Goal: Information Seeking & Learning: Learn about a topic

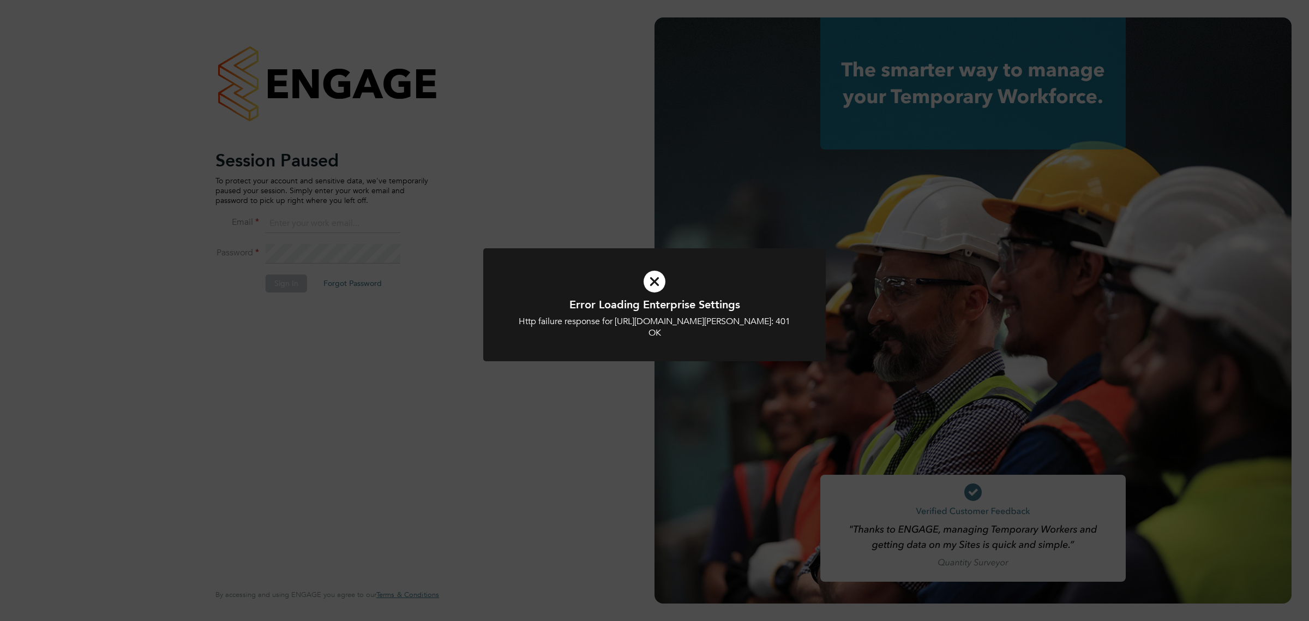
type input "[PERSON_NAME][EMAIL_ADDRESS][DOMAIN_NAME][PERSON_NAME]"
click at [478, 503] on div "Error Loading Enterprise Settings Http failure response for [URL][DOMAIN_NAME][…" at bounding box center [654, 310] width 1309 height 621
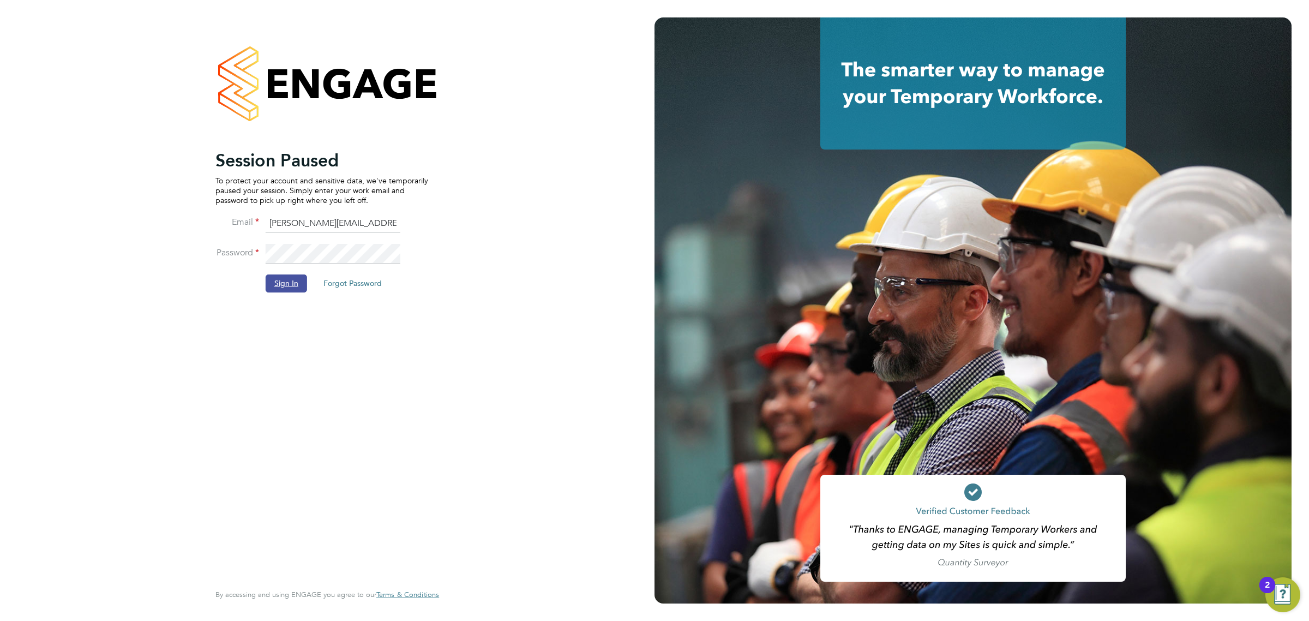
click at [281, 278] on button "Sign In" at bounding box center [286, 282] width 41 height 17
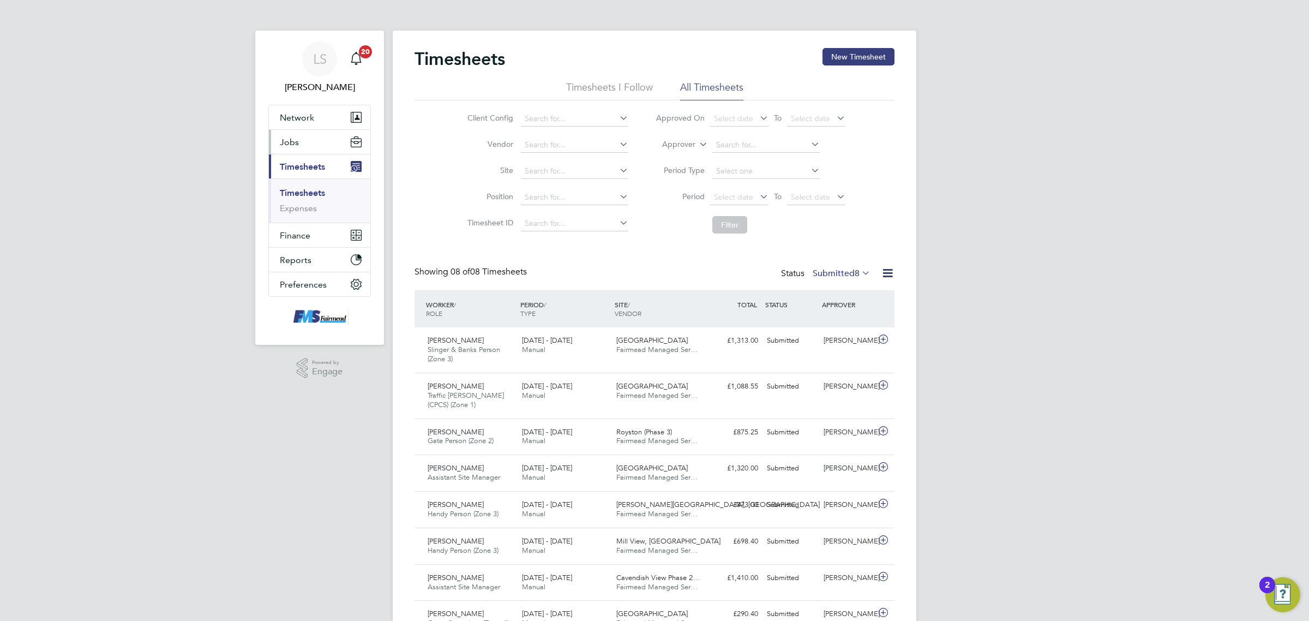
click at [322, 135] on button "Jobs" at bounding box center [319, 142] width 101 height 24
click at [304, 183] on link "Vacancies" at bounding box center [299, 183] width 39 height 10
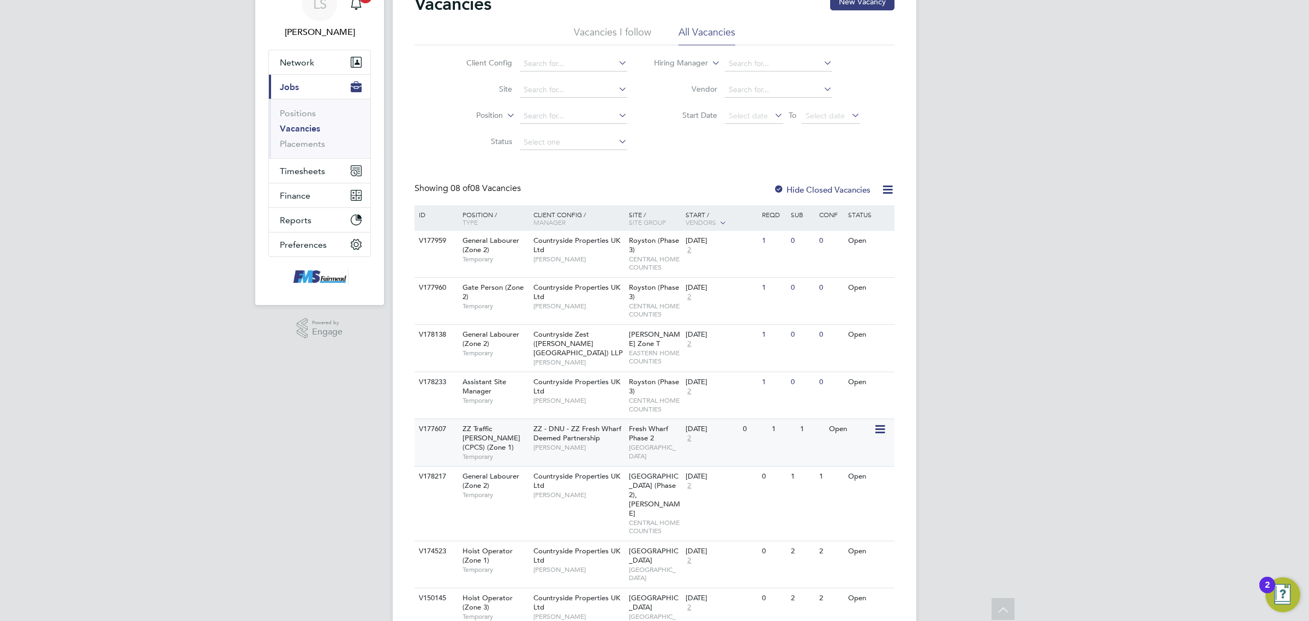
click at [739, 432] on div "11 Aug 2025 2" at bounding box center [711, 433] width 57 height 29
click at [580, 386] on div "Countryside Properties UK Ltd Robert May" at bounding box center [578, 391] width 95 height 38
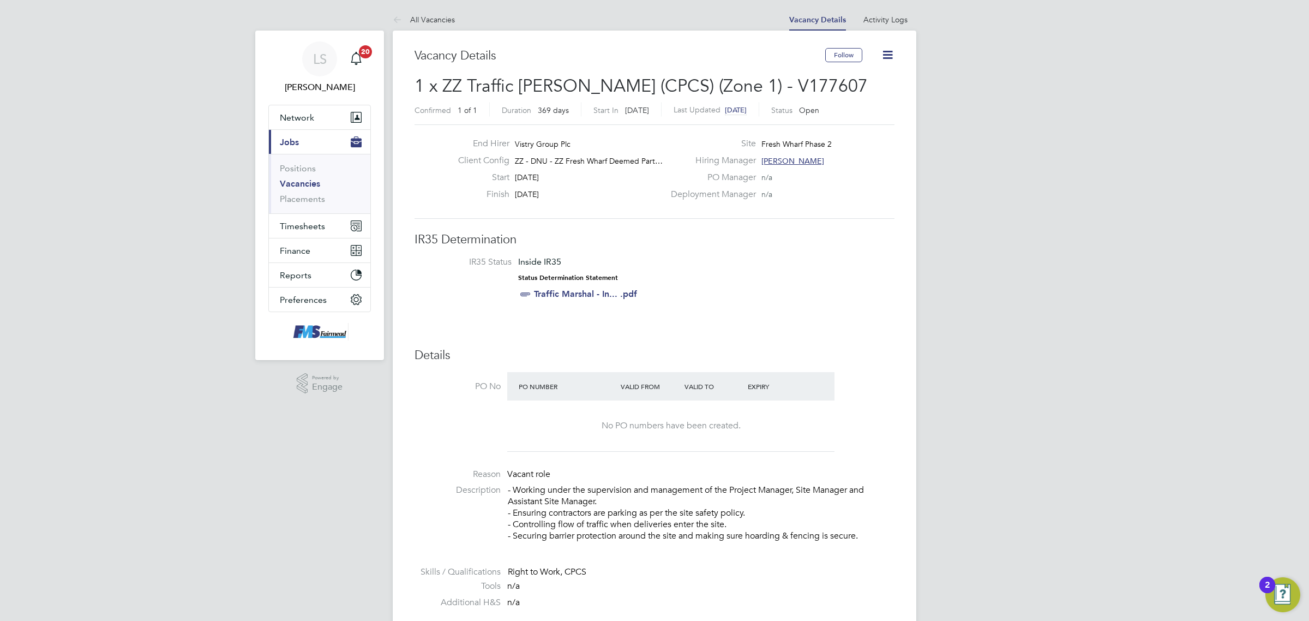
click at [300, 184] on link "Vacancies" at bounding box center [300, 183] width 40 height 10
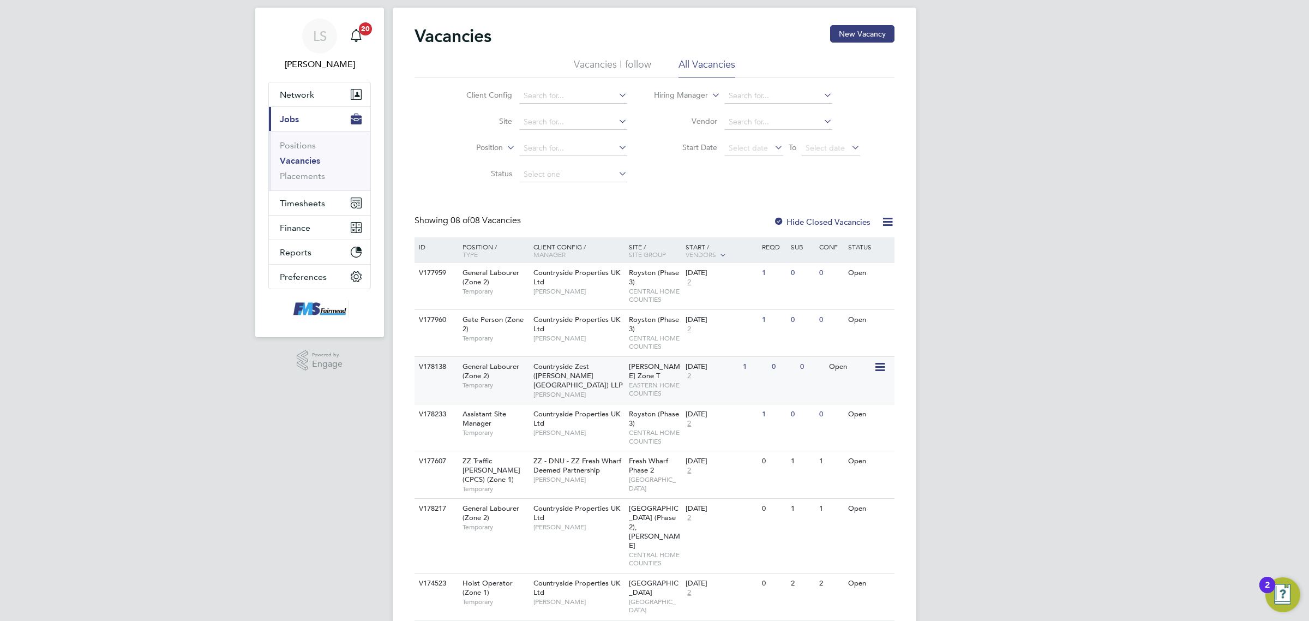
scroll to position [55, 0]
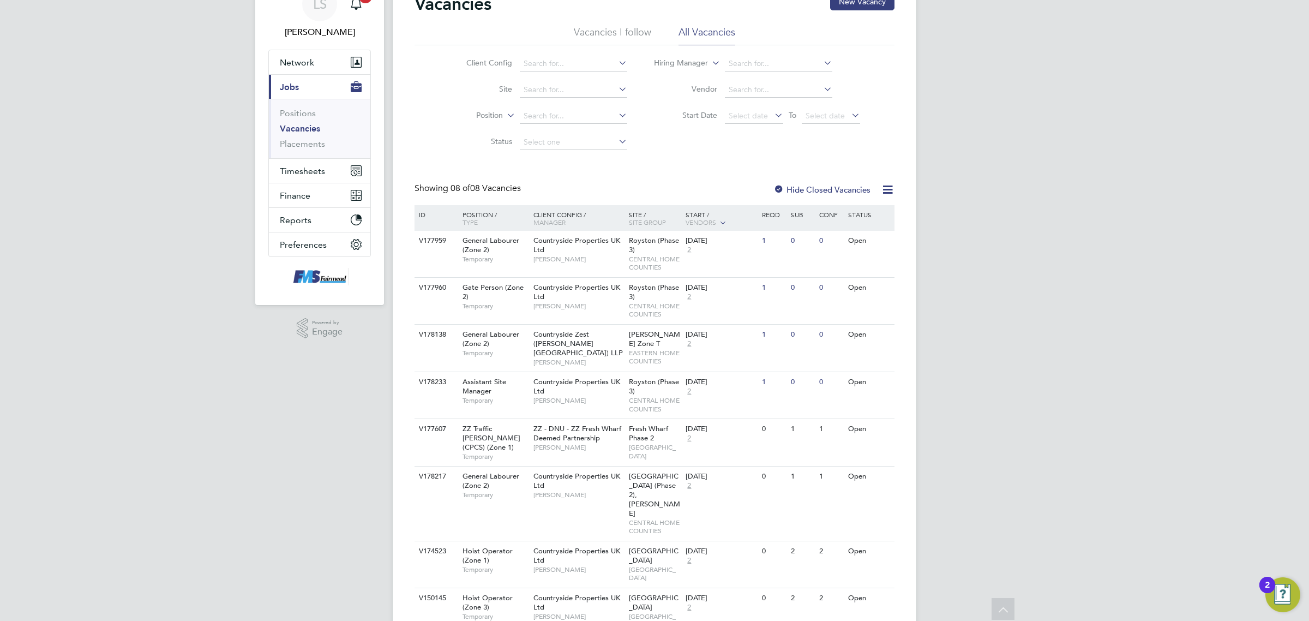
drag, startPoint x: 608, startPoint y: 596, endPoint x: 582, endPoint y: 607, distance: 28.4
click at [582, 607] on main "Vacancies New Vacancy Vacancies I follow All Vacancies Client Config Site Posit…" at bounding box center [655, 309] width 524 height 729
click at [625, 541] on div "Countryside Properties UK Ltd Levi Daniel" at bounding box center [578, 560] width 95 height 38
click at [772, 423] on div "1" at bounding box center [783, 429] width 28 height 20
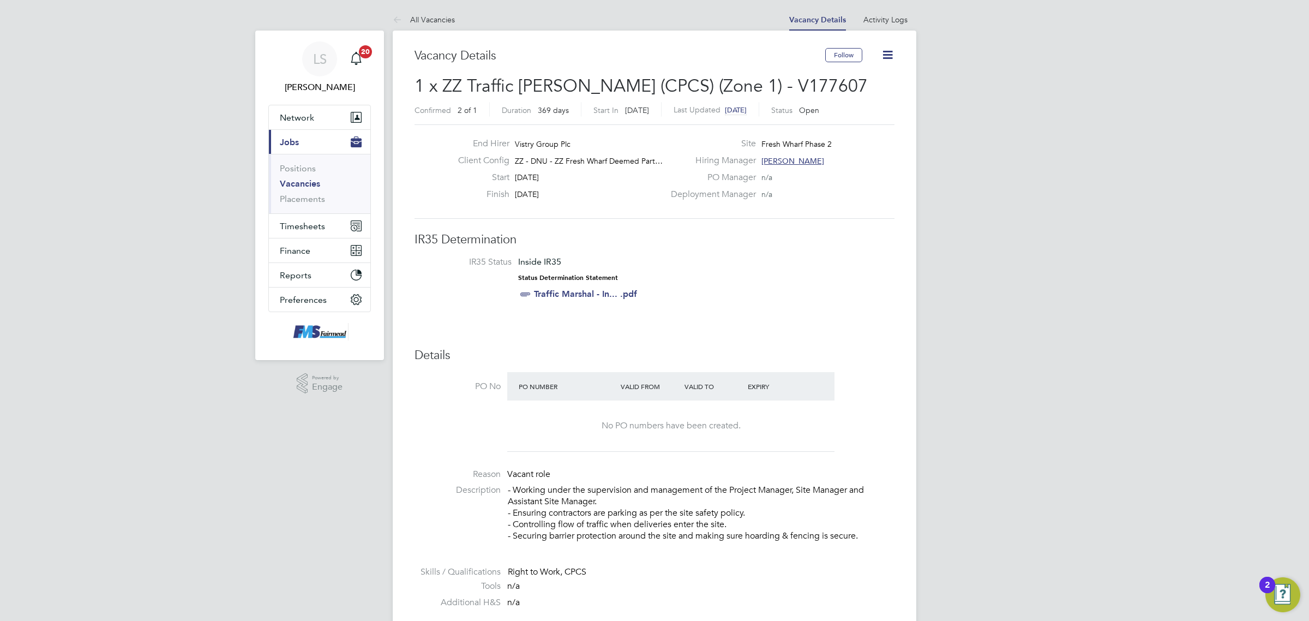
click at [876, 52] on div "Follow" at bounding box center [859, 60] width 69 height 25
click at [882, 52] on icon at bounding box center [888, 55] width 14 height 14
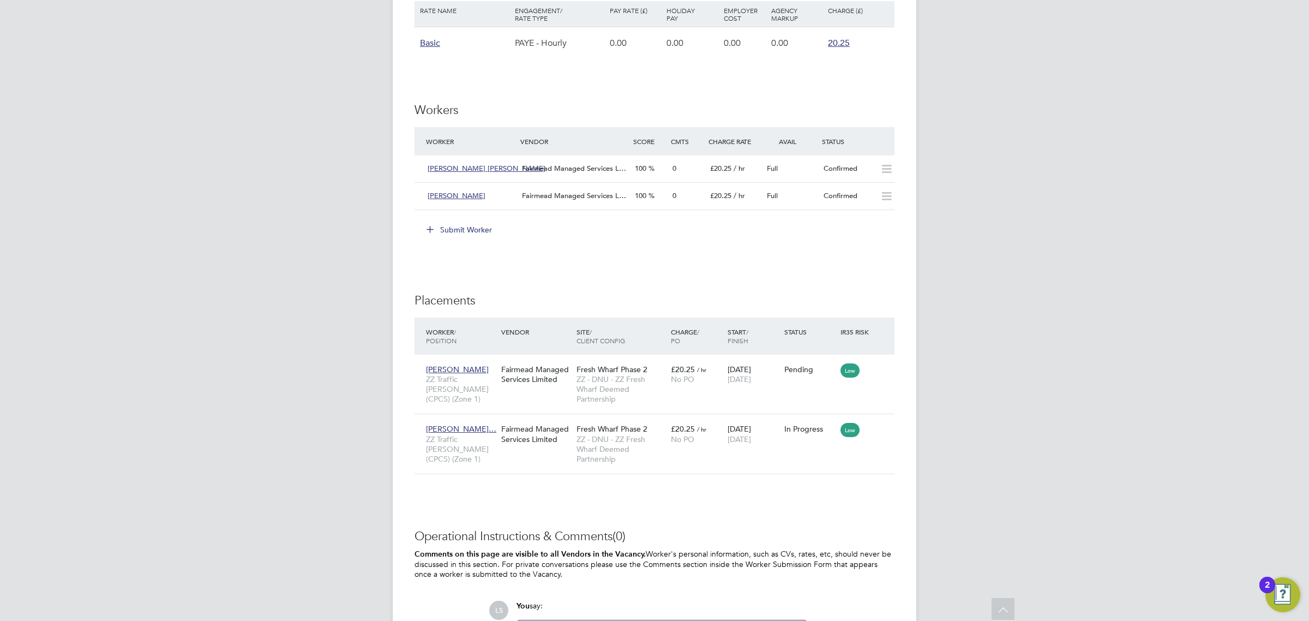
scroll to position [818, 0]
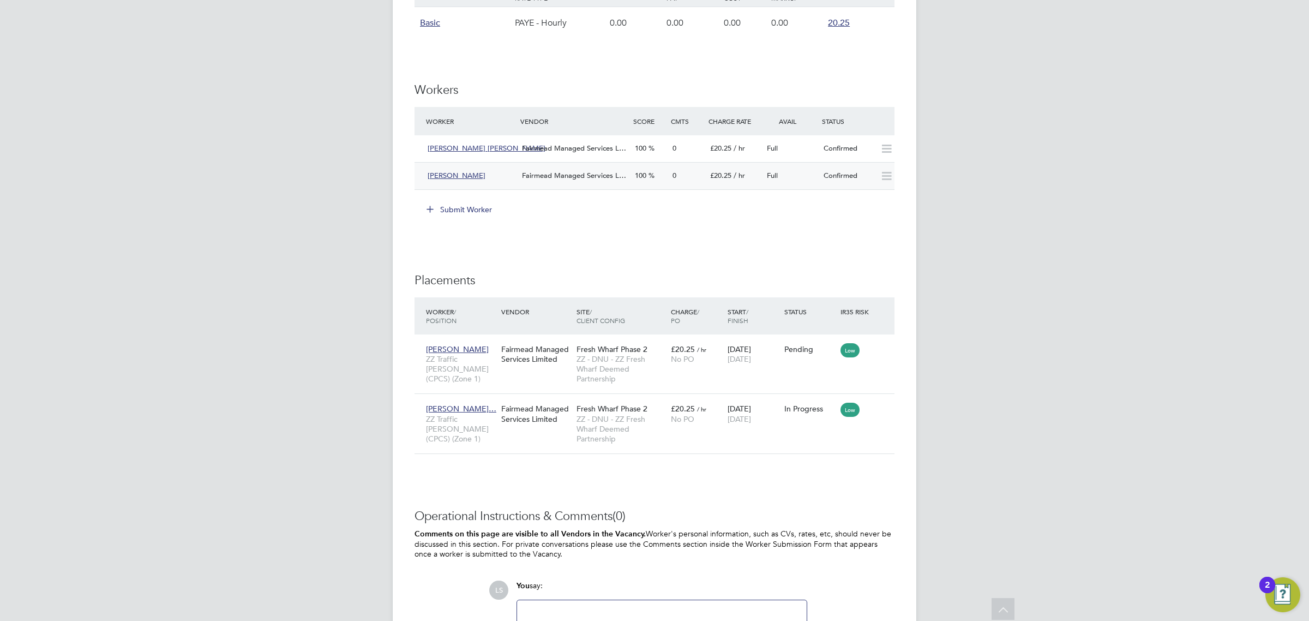
click at [797, 175] on div "Full" at bounding box center [790, 176] width 57 height 18
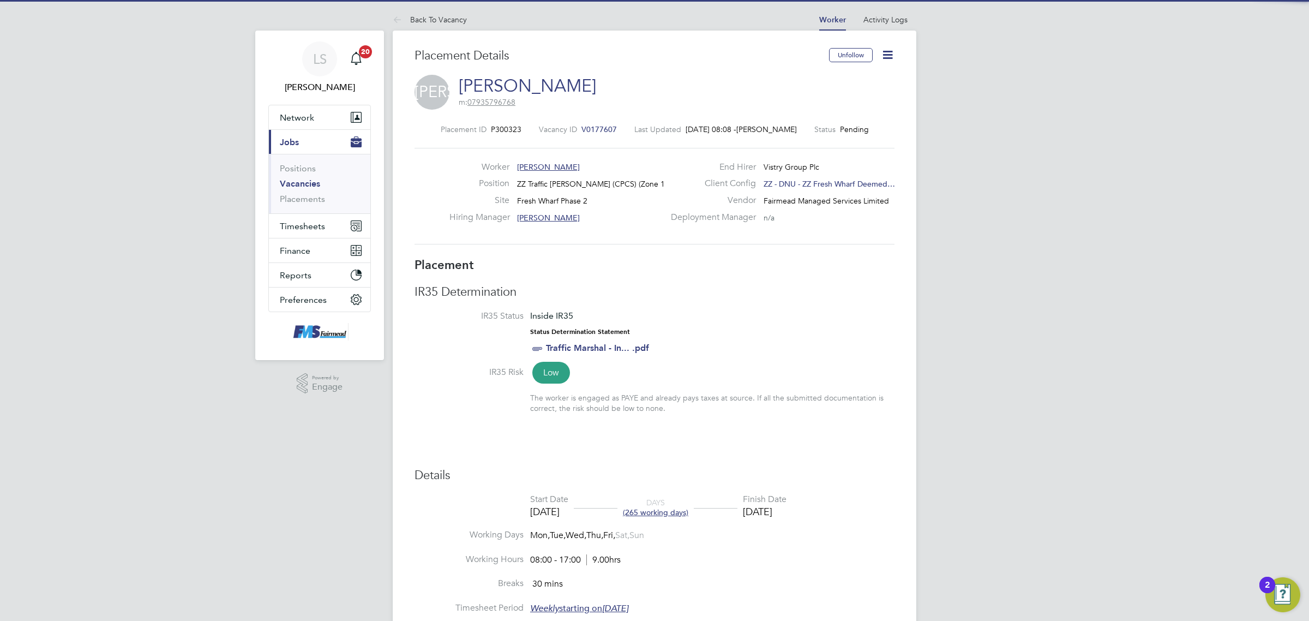
click at [885, 48] on icon at bounding box center [888, 55] width 14 height 14
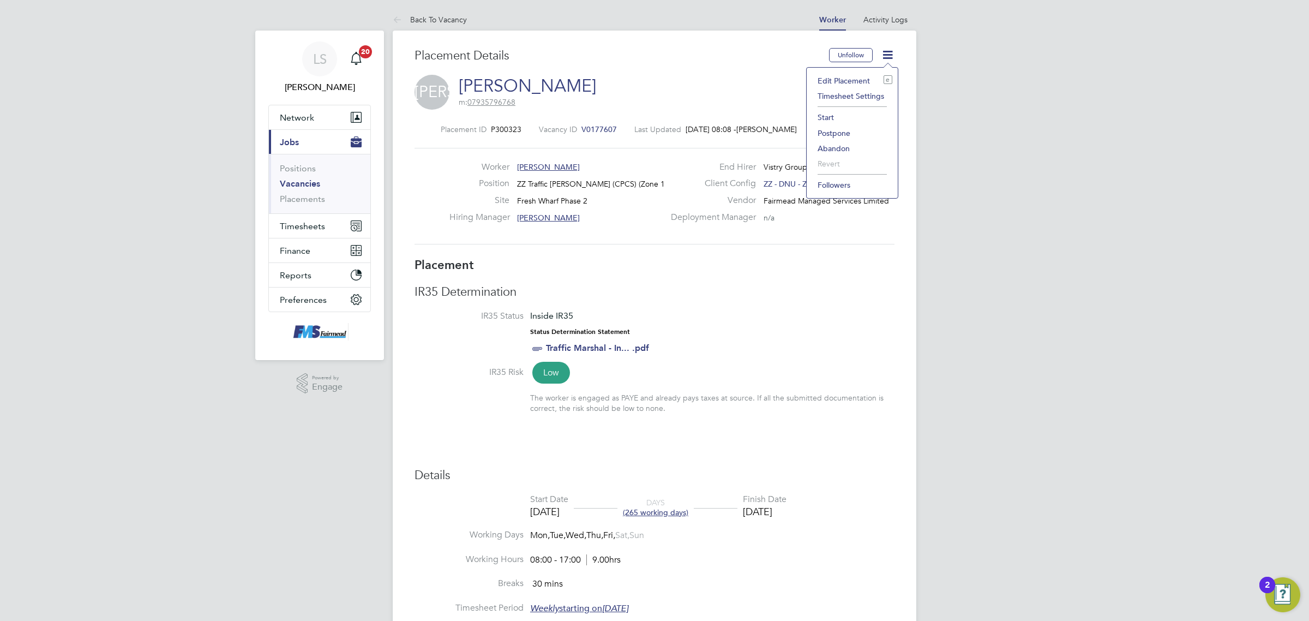
click at [852, 82] on li "Edit Placement e" at bounding box center [852, 80] width 80 height 15
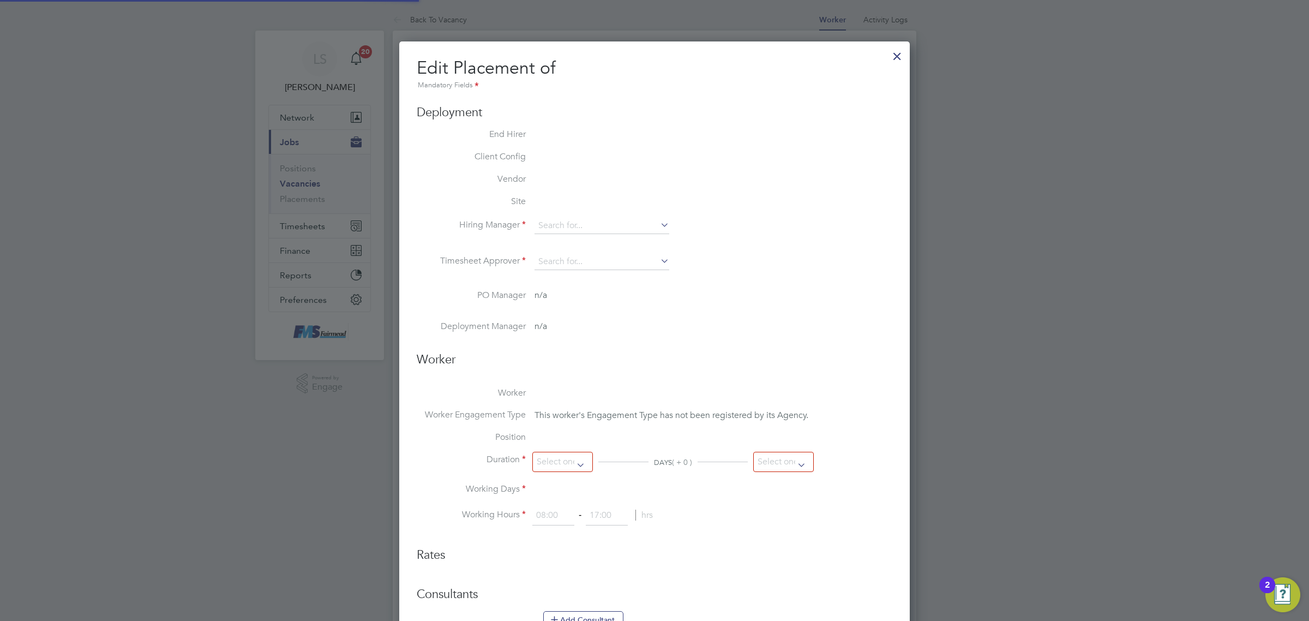
type input "Jamie Tye"
type input "Silvane DaRocha"
type input "[DATE]"
type input "14 Aug 2026"
type input "08:00"
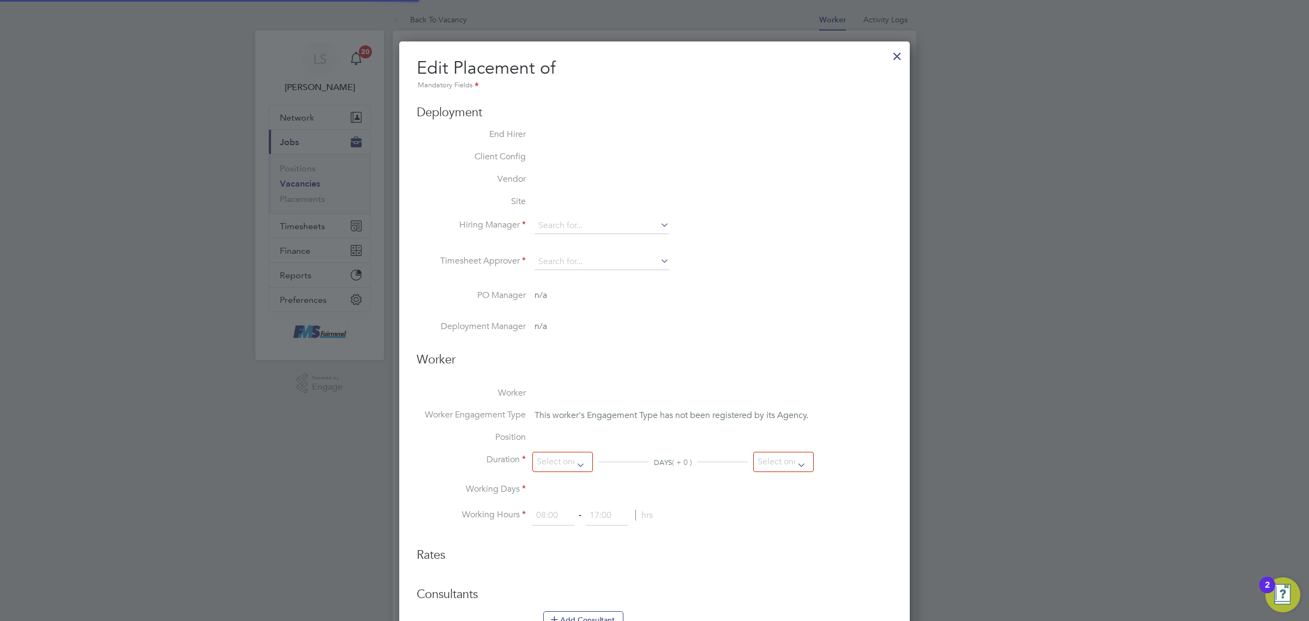
type input "17:00"
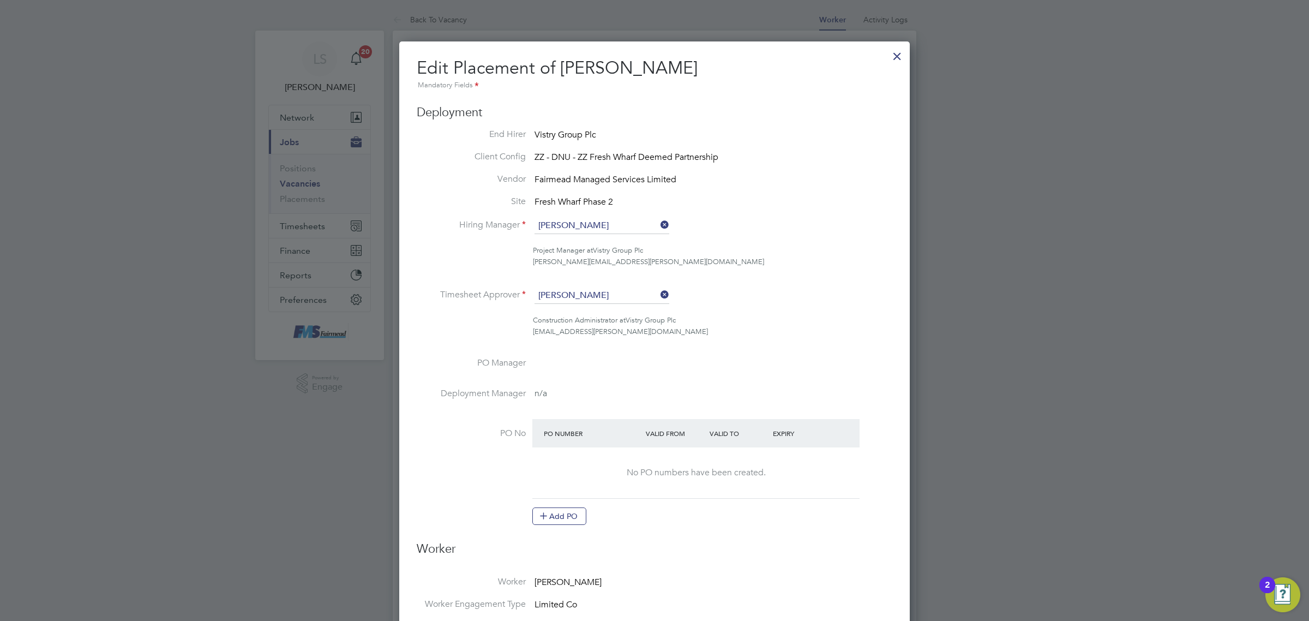
click at [896, 56] on div at bounding box center [897, 54] width 20 height 20
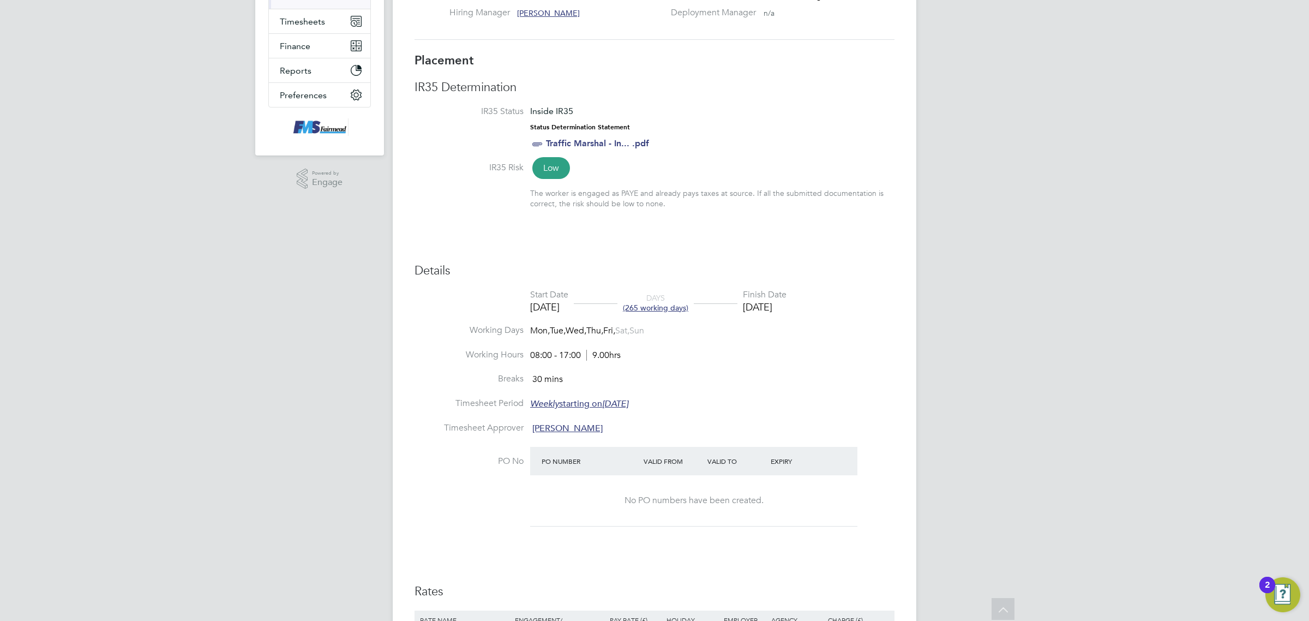
click at [786, 300] on div "Finish Date" at bounding box center [765, 294] width 44 height 11
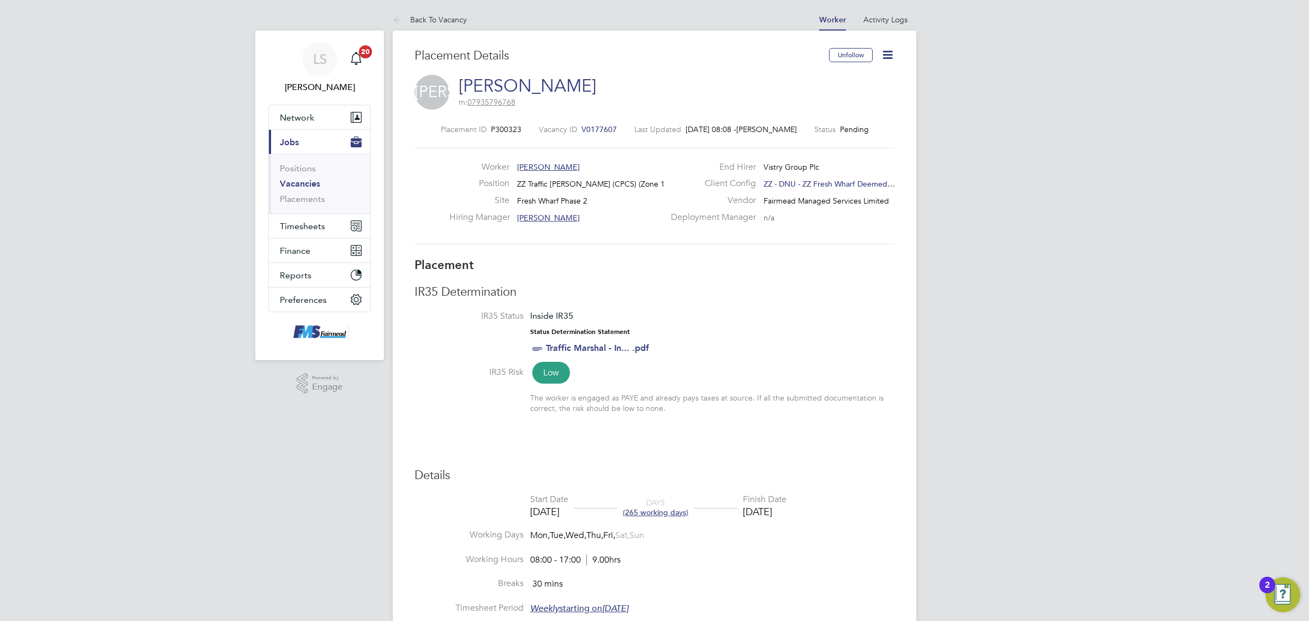
click at [890, 58] on icon at bounding box center [888, 55] width 14 height 14
click at [849, 81] on li "Edit Placement e" at bounding box center [852, 80] width 80 height 15
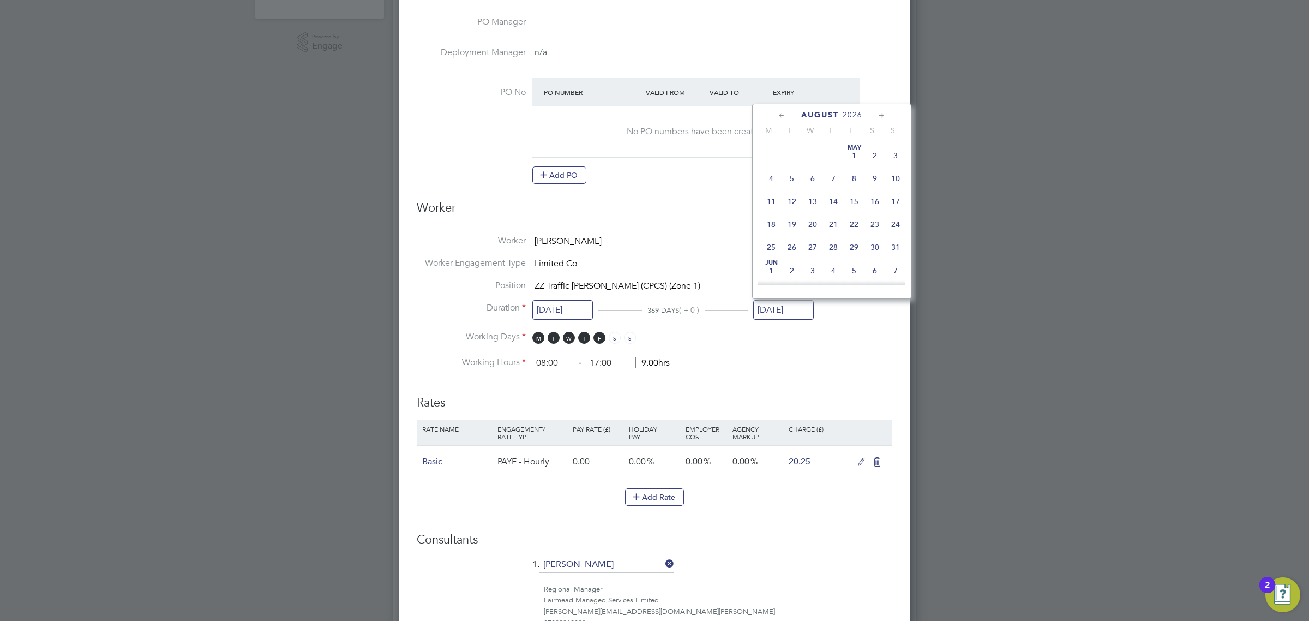
click at [779, 303] on input "14 Aug 2026" at bounding box center [783, 310] width 61 height 20
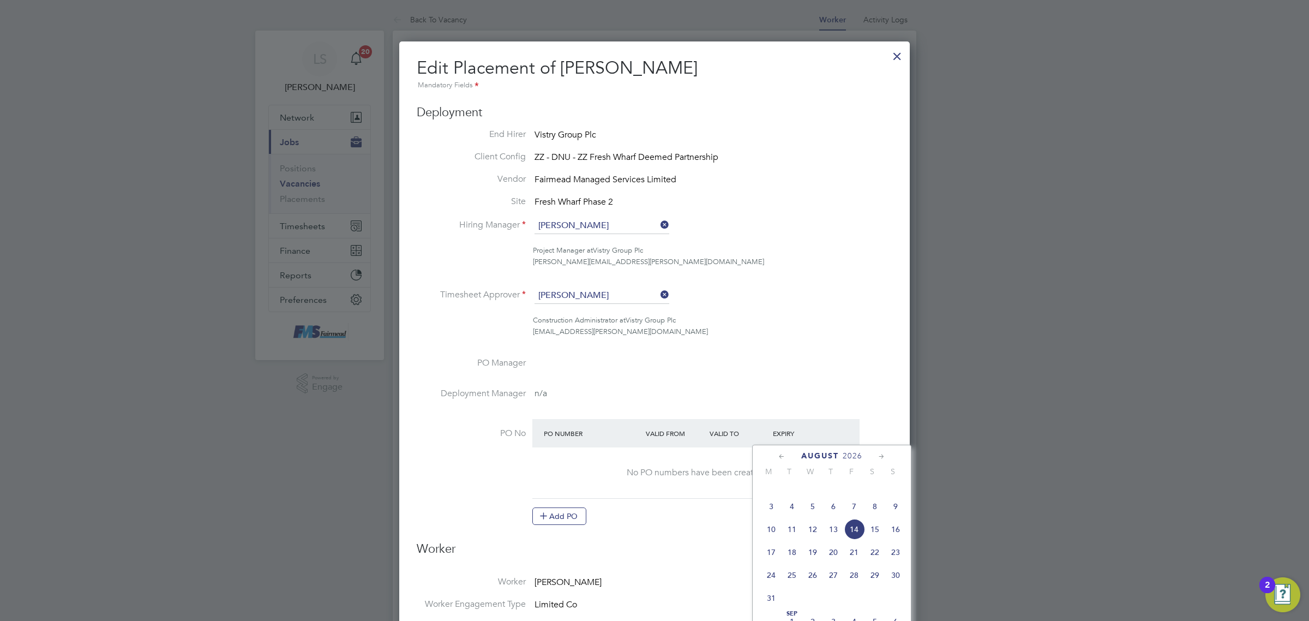
click at [893, 63] on div at bounding box center [897, 54] width 20 height 20
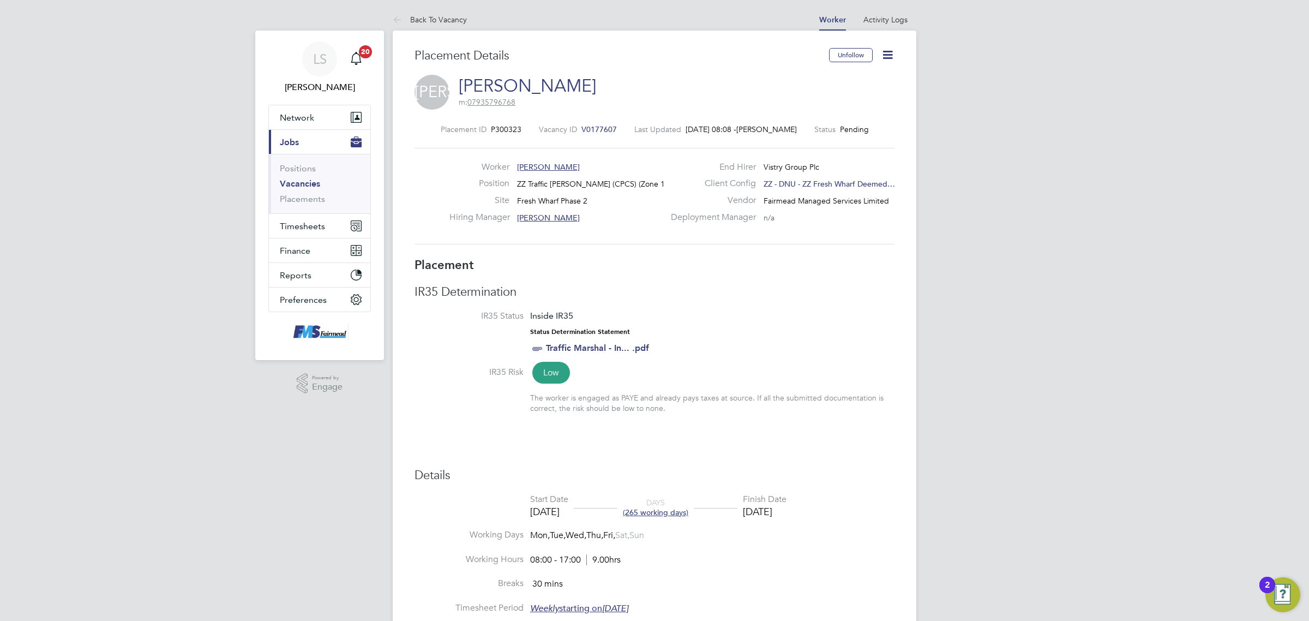
click at [887, 52] on icon at bounding box center [888, 55] width 14 height 14
click at [840, 80] on li "Edit Placement e" at bounding box center [852, 80] width 80 height 15
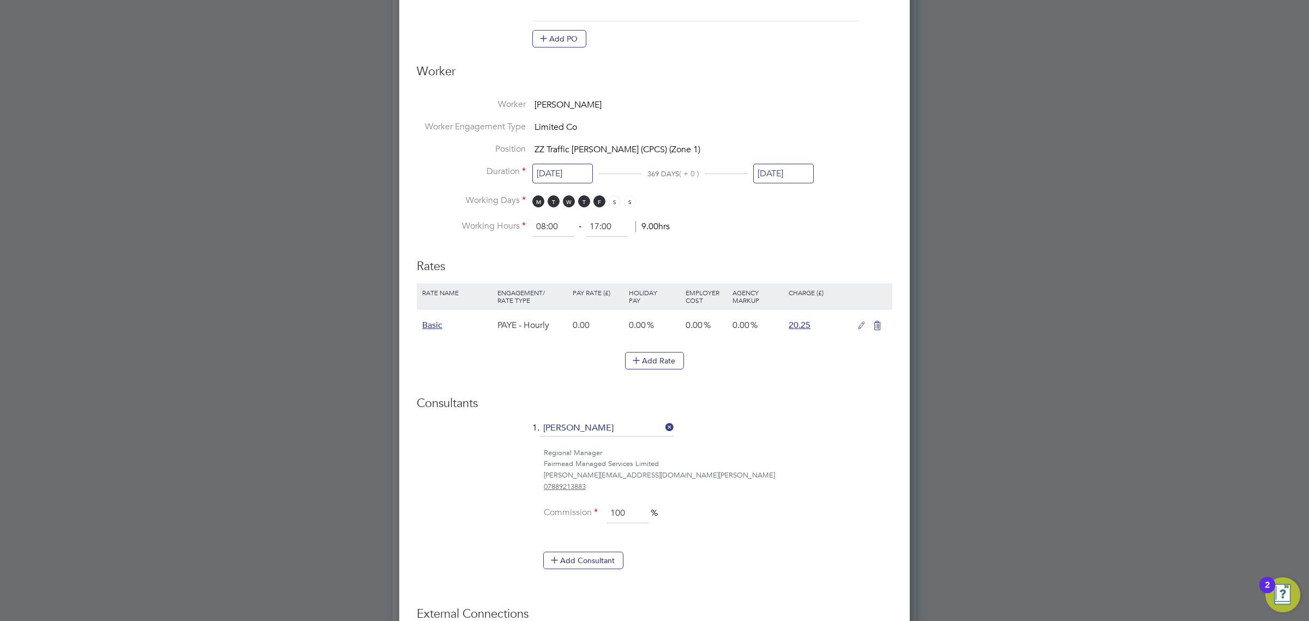
click at [795, 158] on li "Position ZZ Traffic Marshall (CPCS) (Zone 1)" at bounding box center [655, 154] width 476 height 22
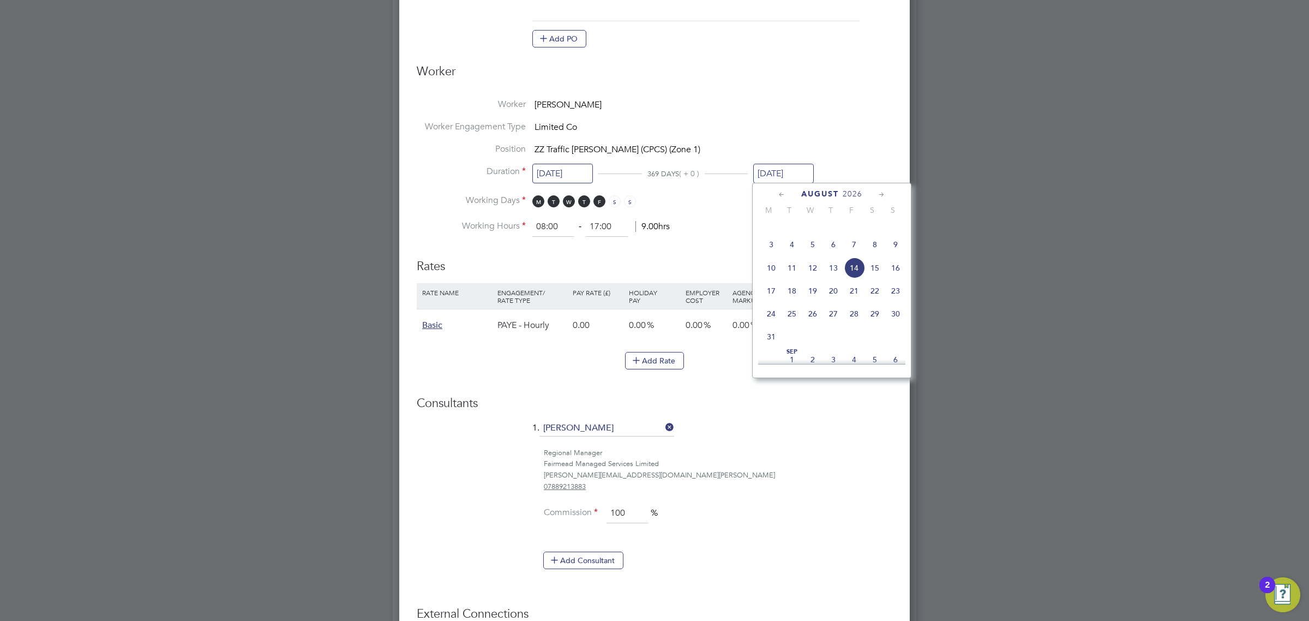
click at [794, 173] on input "14 Aug 2026" at bounding box center [783, 174] width 61 height 20
click at [784, 197] on icon at bounding box center [782, 195] width 10 height 12
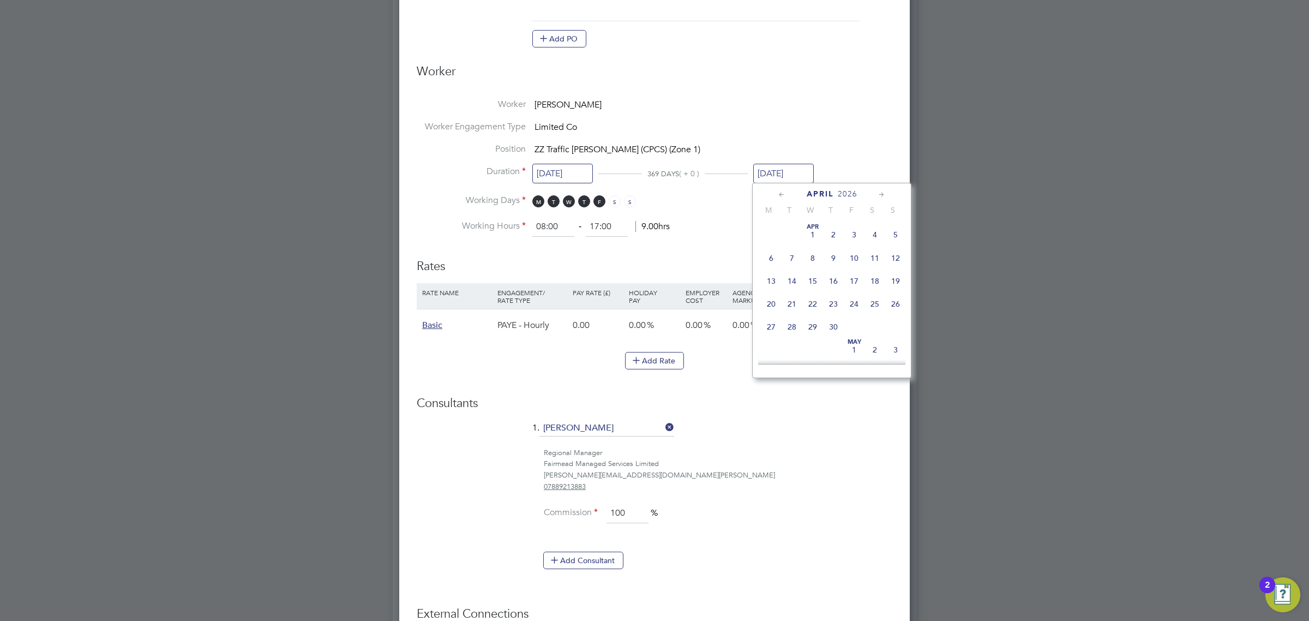
click at [784, 197] on icon at bounding box center [782, 195] width 10 height 12
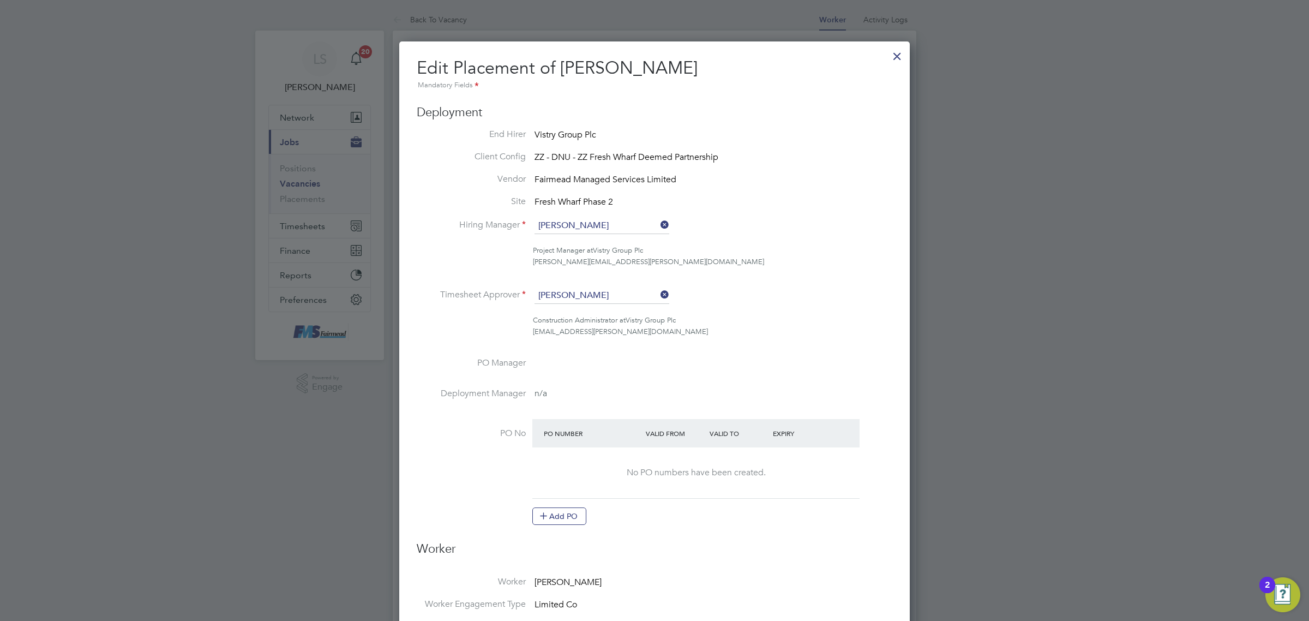
click at [899, 45] on div at bounding box center [897, 54] width 20 height 20
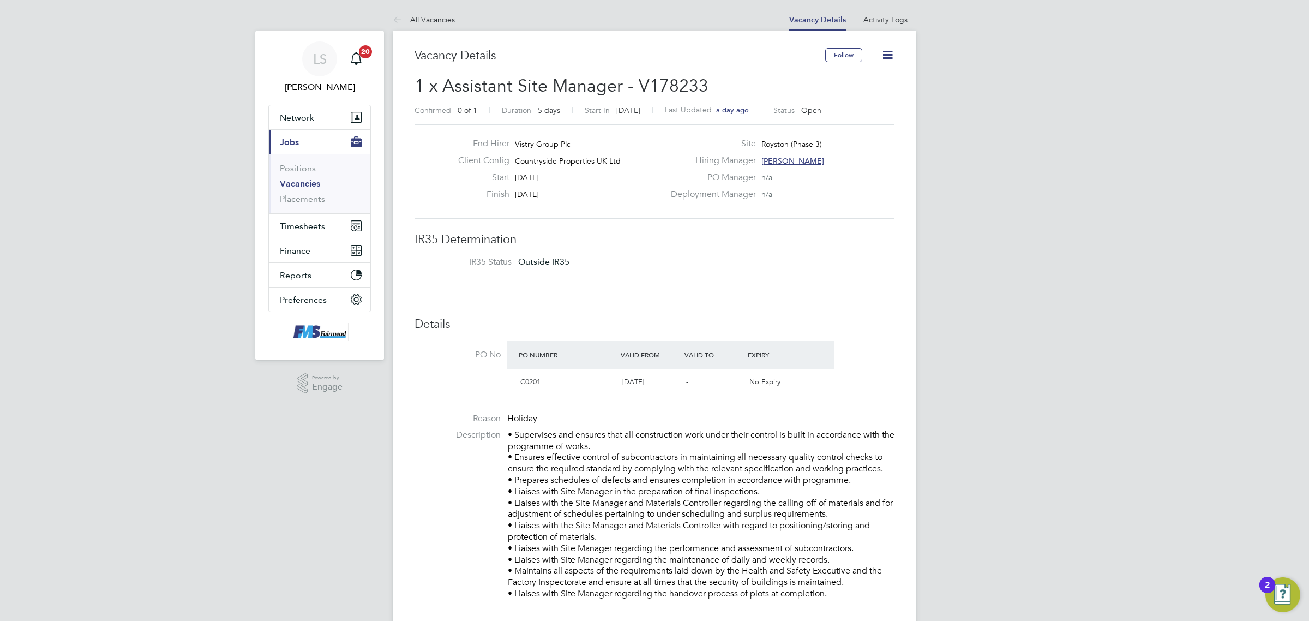
click at [300, 180] on link "Vacancies" at bounding box center [300, 183] width 40 height 10
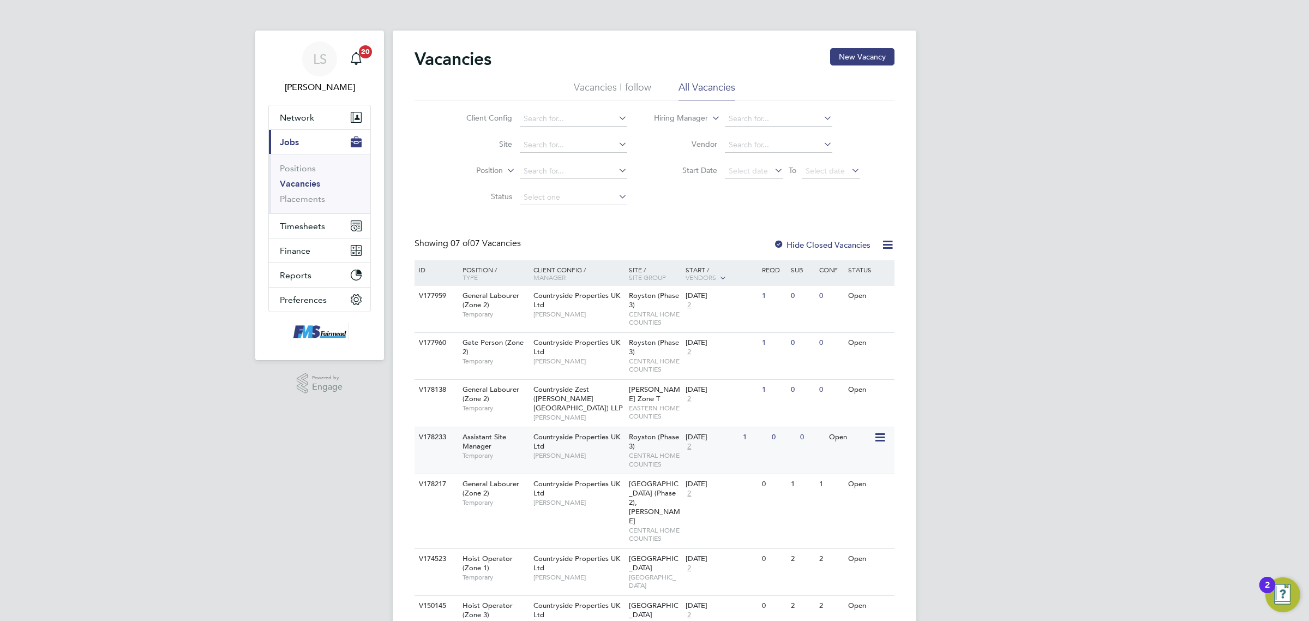
click at [599, 451] on span "[PERSON_NAME]" at bounding box center [578, 455] width 90 height 9
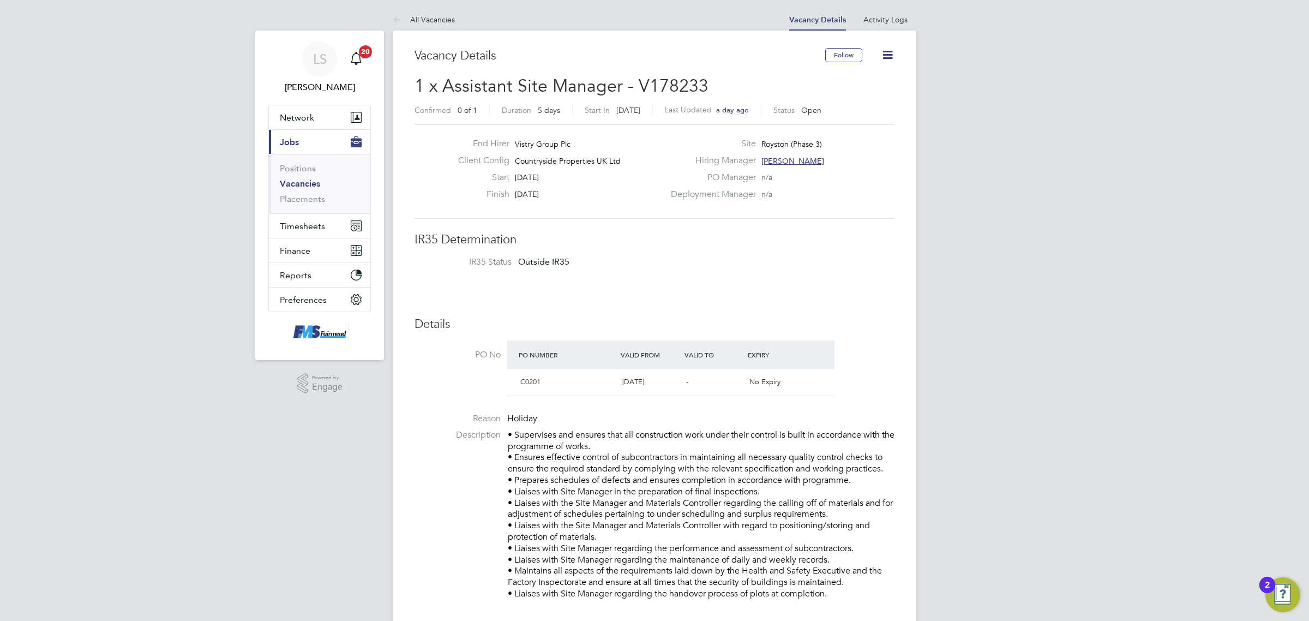
click at [305, 180] on link "Vacancies" at bounding box center [300, 183] width 40 height 10
